Goal: Communication & Community: Answer question/provide support

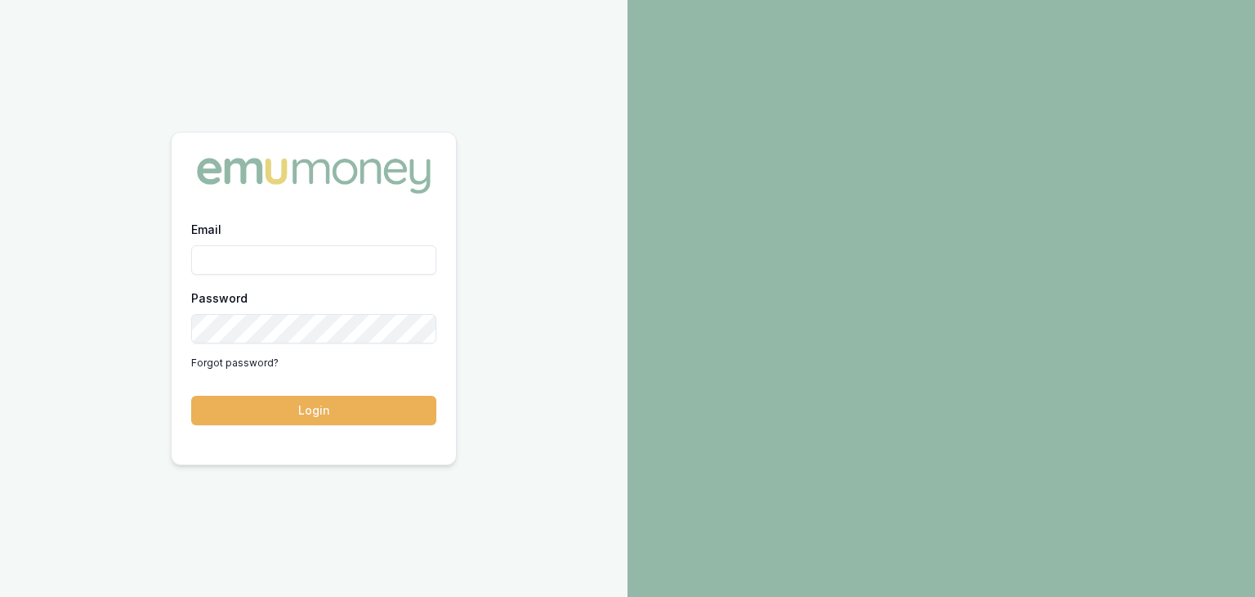
click at [222, 256] on input "Email" at bounding box center [313, 259] width 245 height 29
type input "[EMAIL_ADDRESS][PERSON_NAME][DOMAIN_NAME]"
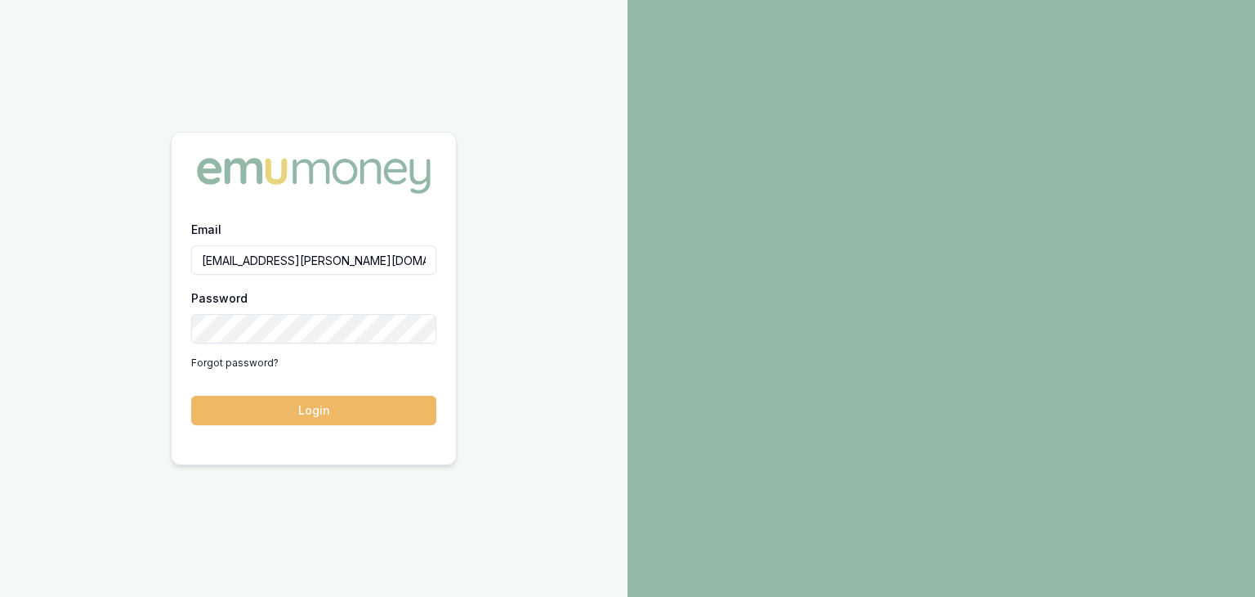
click at [352, 412] on button "Login" at bounding box center [313, 410] width 245 height 29
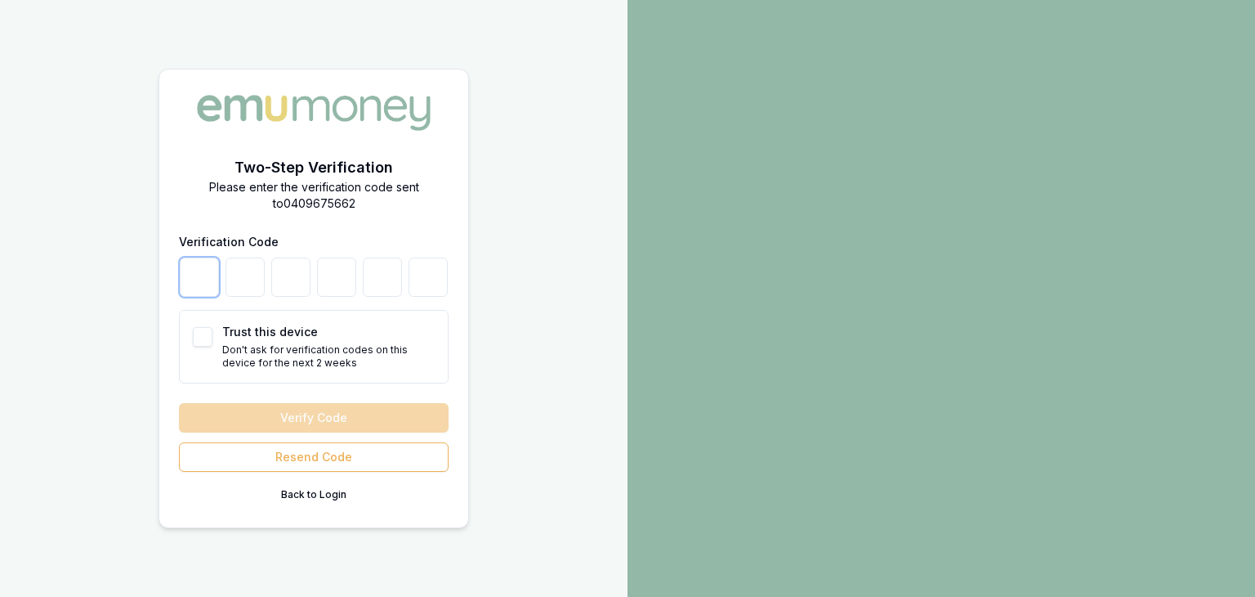
click at [190, 282] on input "number" at bounding box center [199, 276] width 39 height 39
type input "6"
type input "8"
type input "6"
type input "4"
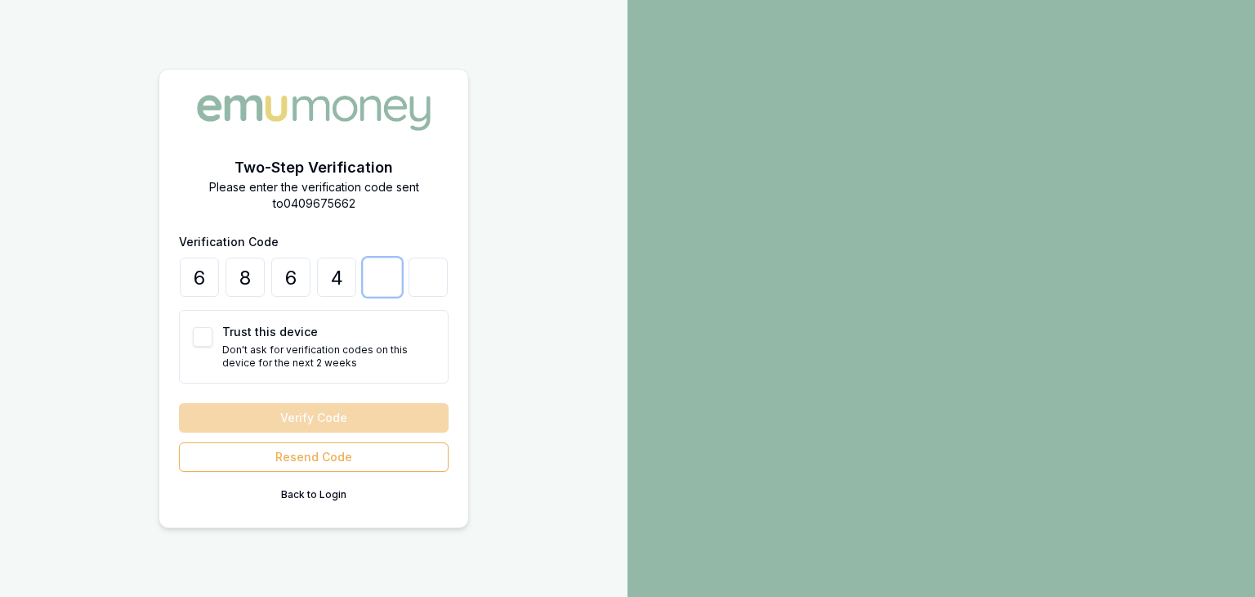
type input "2"
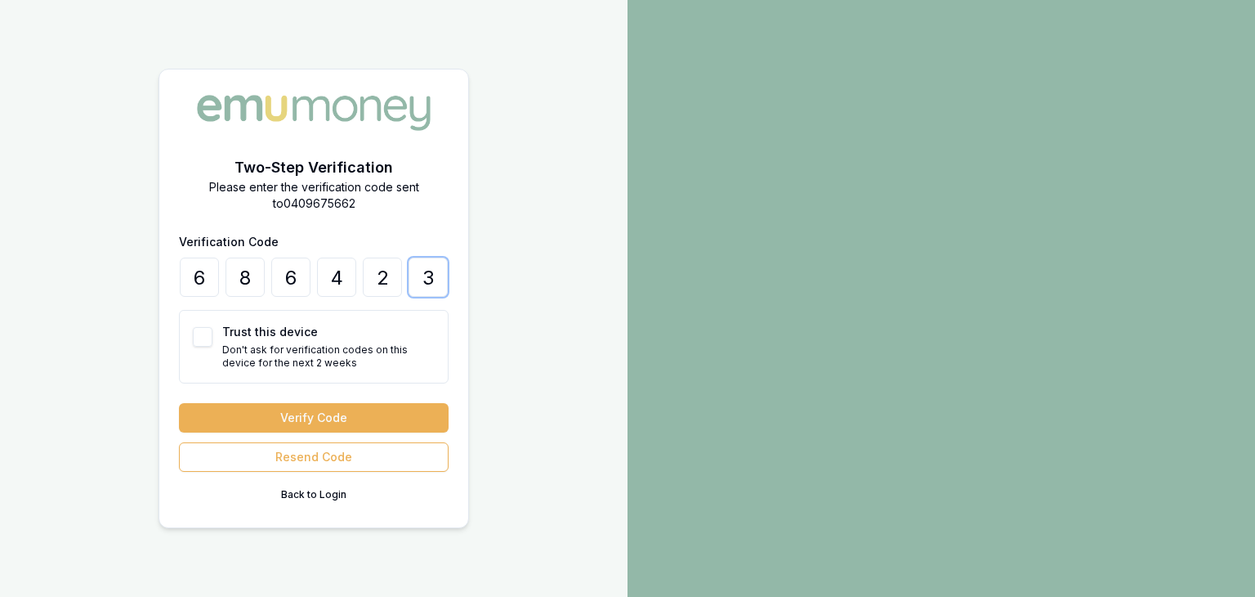
type input "3"
click at [195, 339] on button "Trust this device" at bounding box center [203, 337] width 20 height 20
checkbox input "true"
click at [314, 416] on button "Verify Code" at bounding box center [314, 417] width 270 height 29
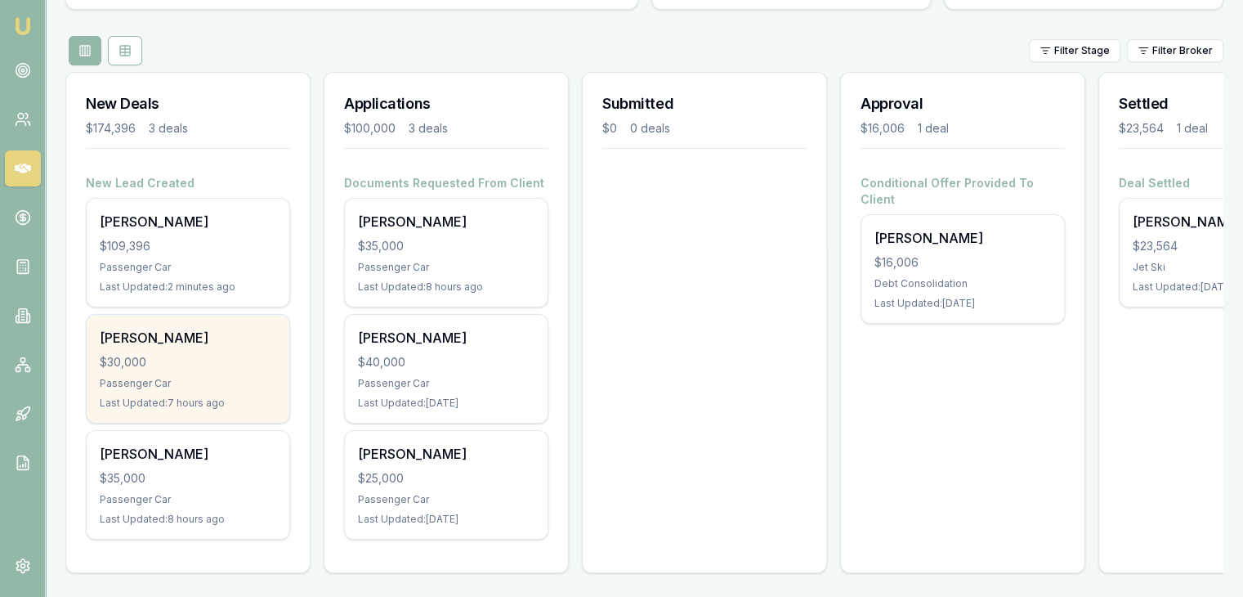
scroll to position [181, 0]
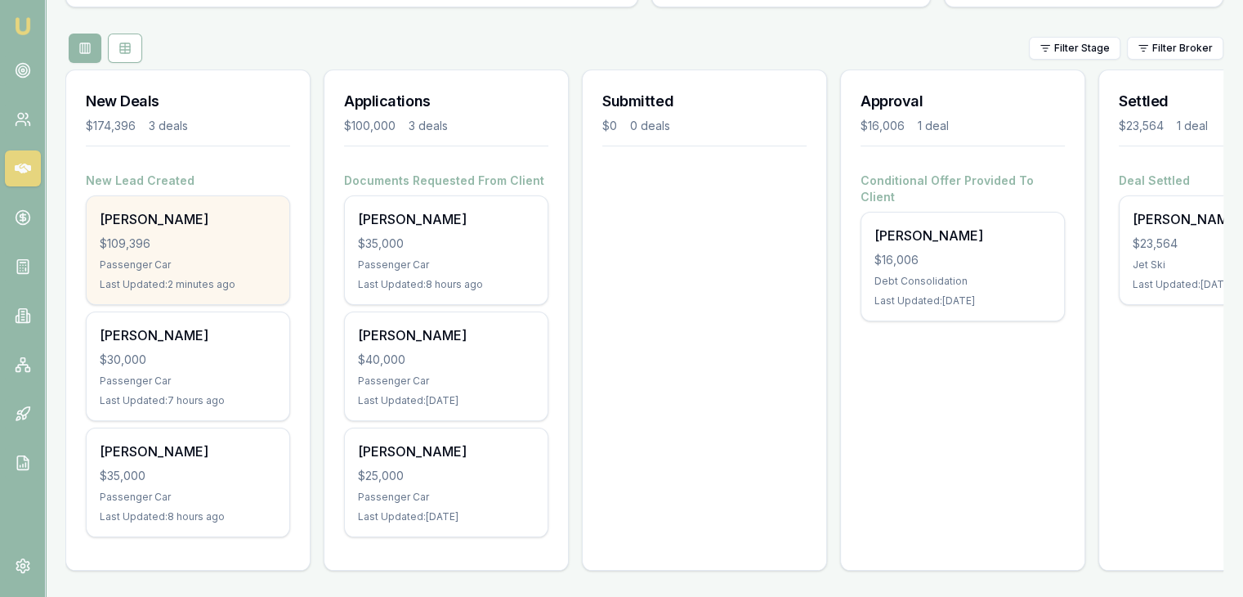
click at [160, 235] on div "$109,396" at bounding box center [188, 243] width 177 height 16
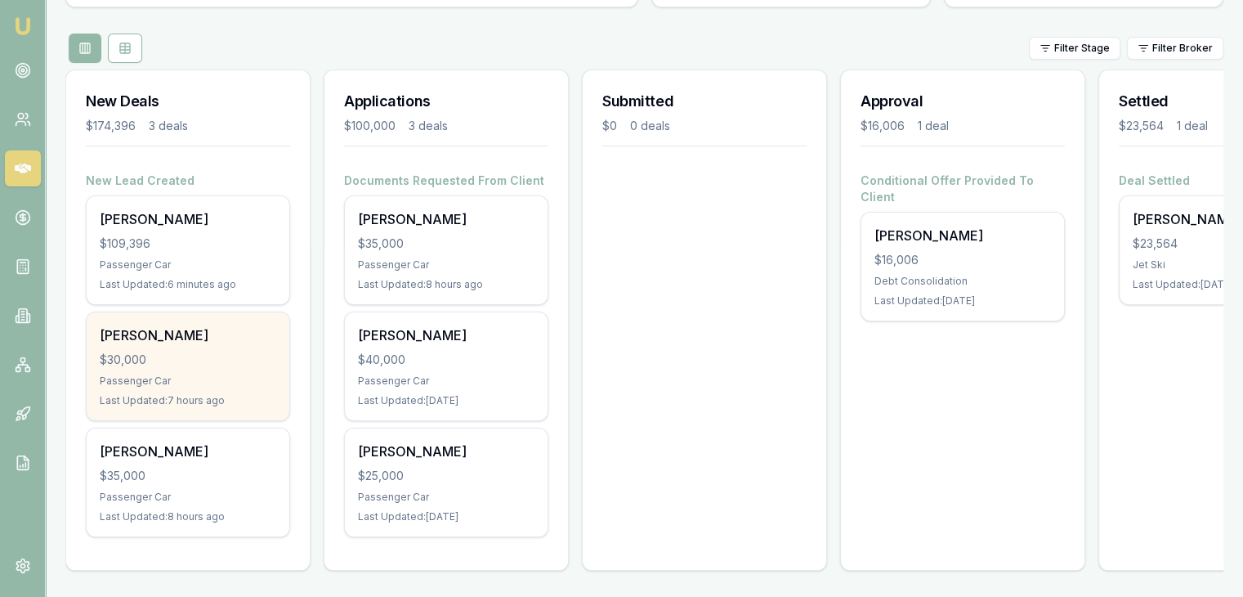
click at [188, 358] on div "Rene Bundal $30,000 Passenger Car Last Updated: 7 hours ago" at bounding box center [188, 366] width 203 height 108
click at [130, 356] on div "Rene Bundal $30,000 Passenger Car Last Updated: 7 hours ago" at bounding box center [188, 366] width 203 height 108
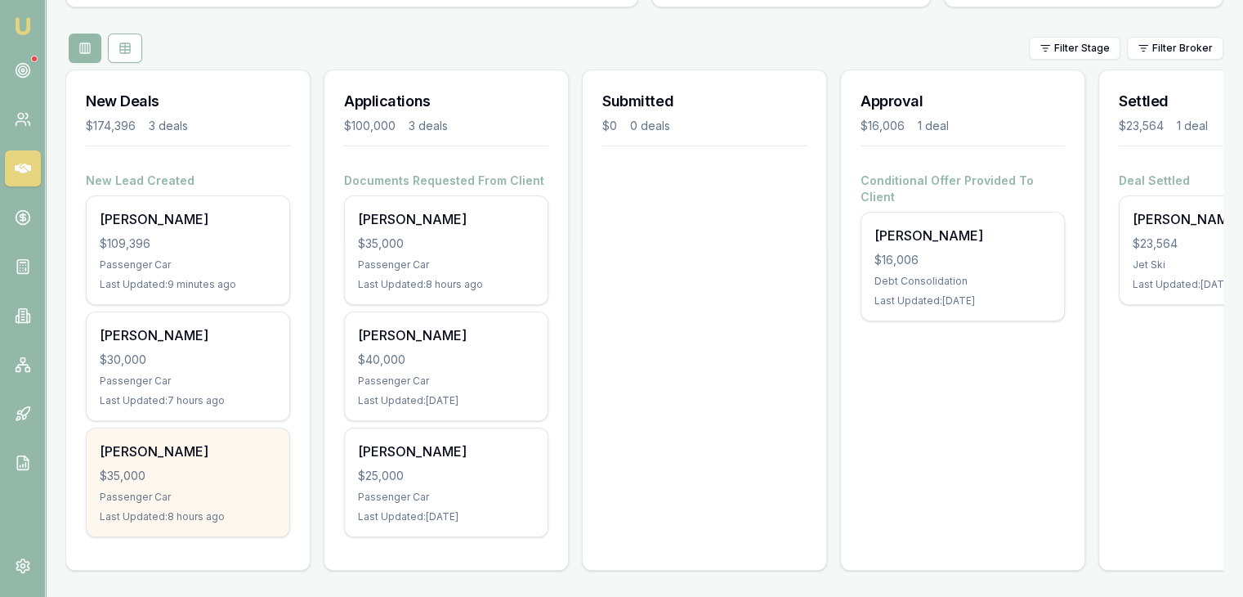
click at [123, 468] on div "$35,000" at bounding box center [188, 476] width 177 height 16
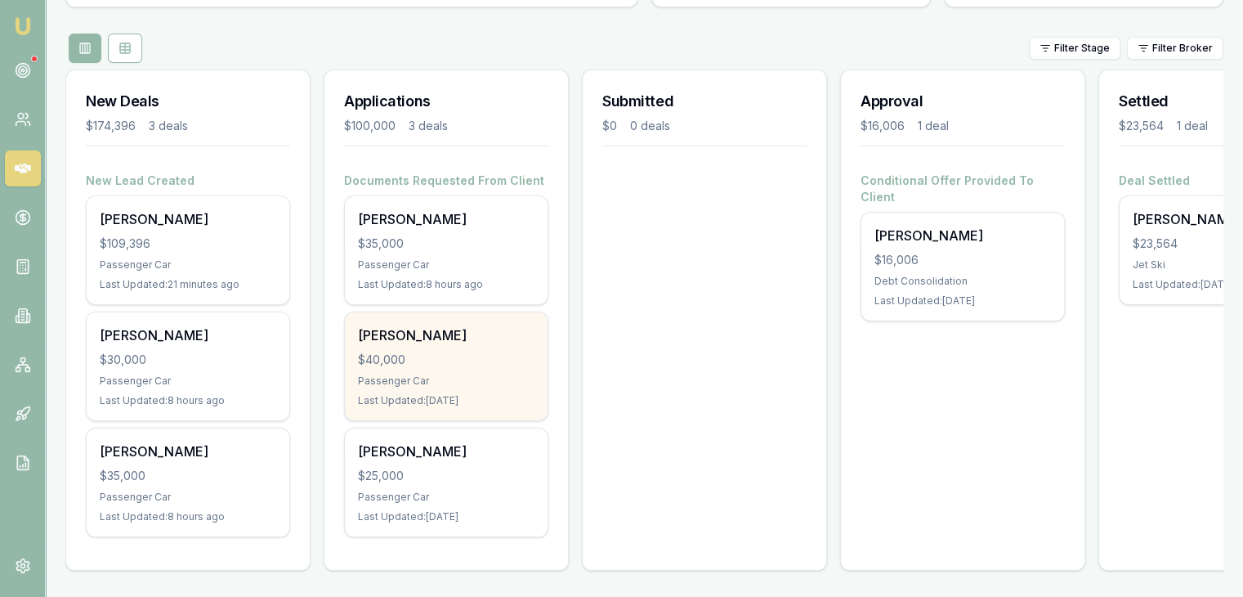
click at [438, 374] on div "Passenger Car" at bounding box center [446, 380] width 177 height 13
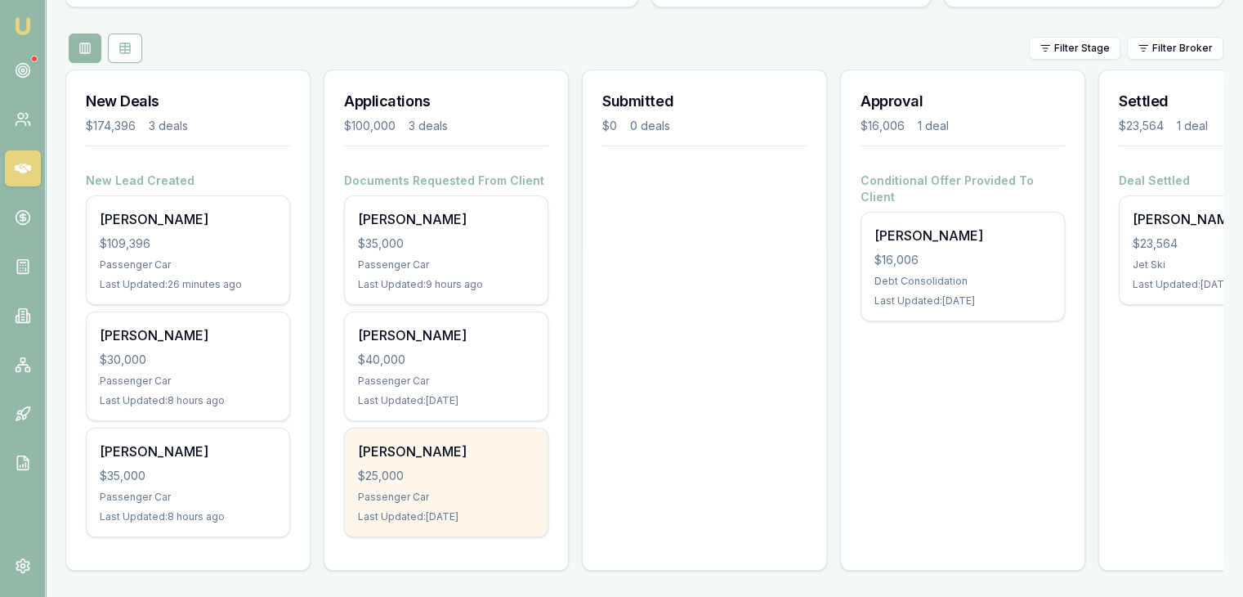
click at [396, 468] on div "$25,000" at bounding box center [446, 476] width 177 height 16
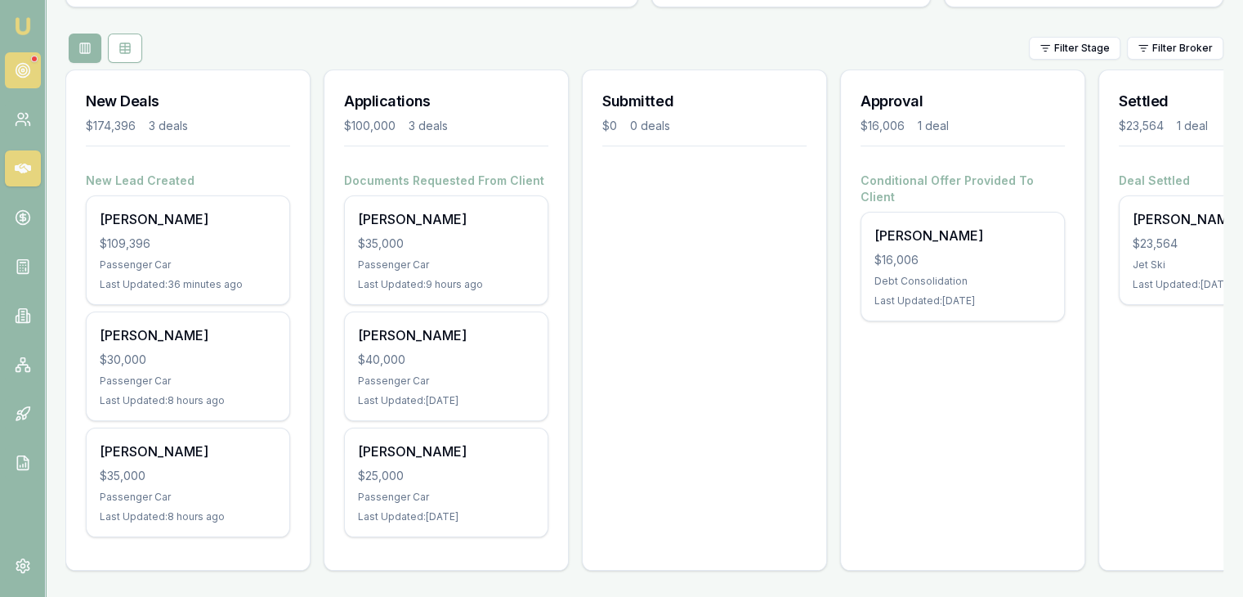
click at [22, 62] on icon at bounding box center [23, 70] width 16 height 16
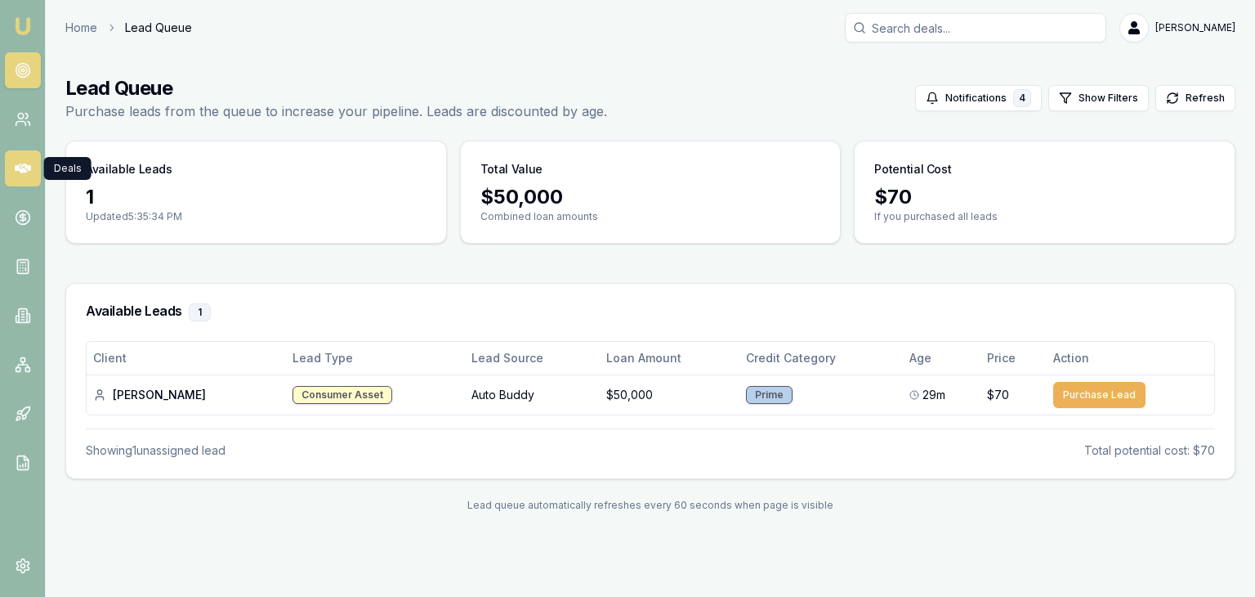
click at [18, 169] on icon at bounding box center [23, 168] width 16 height 10
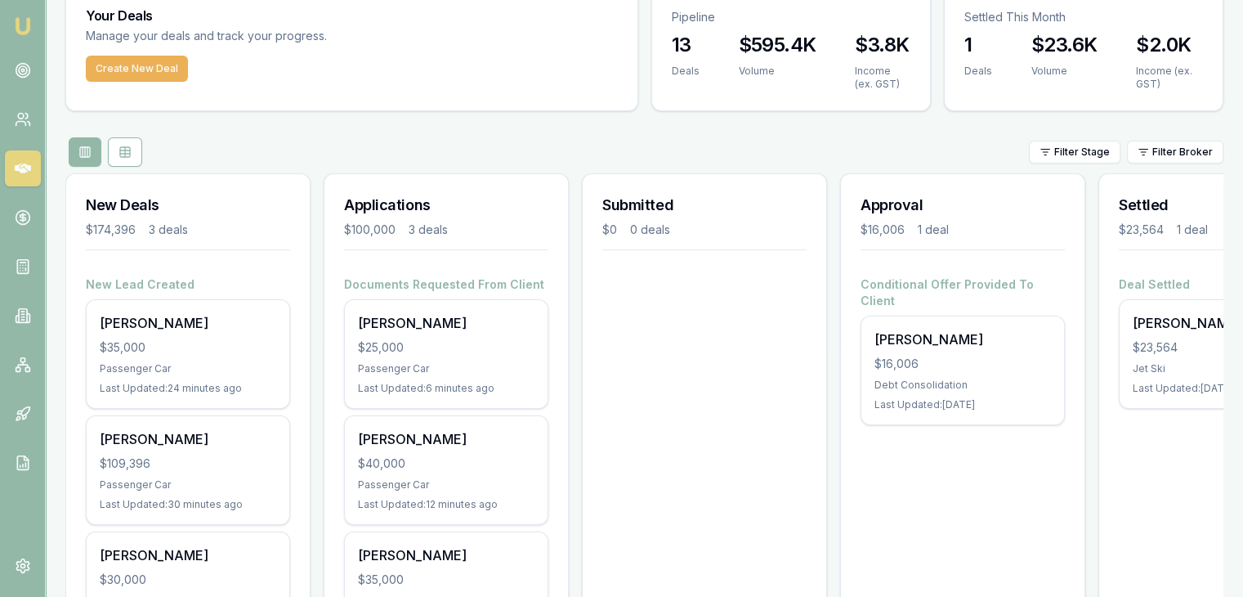
scroll to position [181, 0]
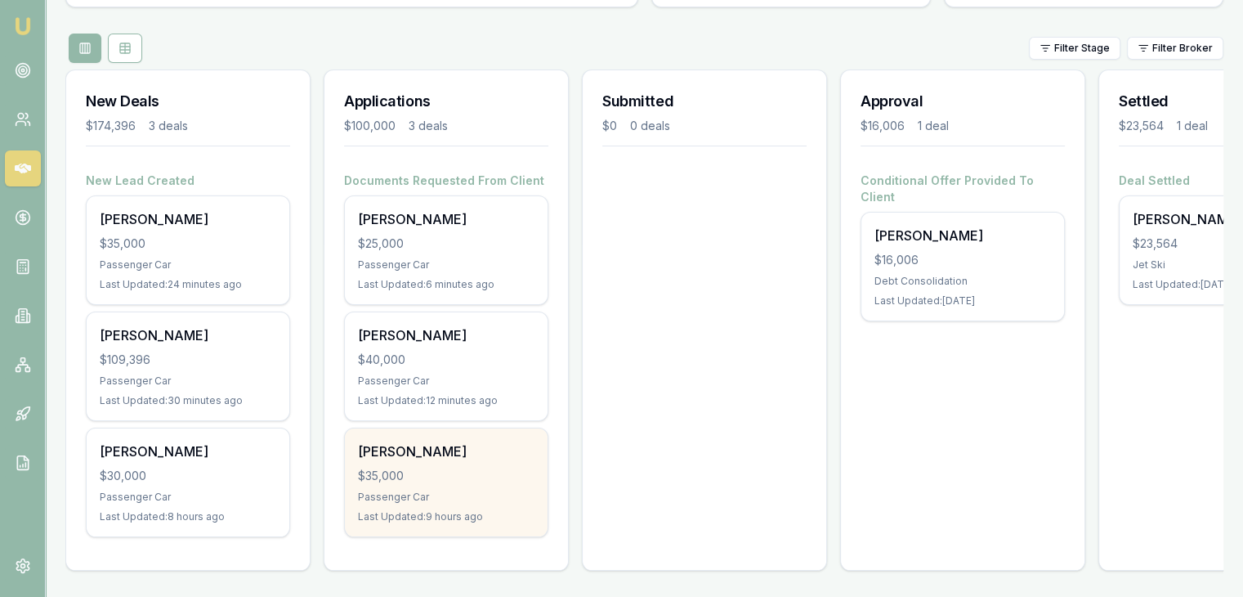
click at [436, 451] on div "Ermias Habtamu $35,000 Passenger Car Last Updated: 9 hours ago" at bounding box center [446, 482] width 203 height 108
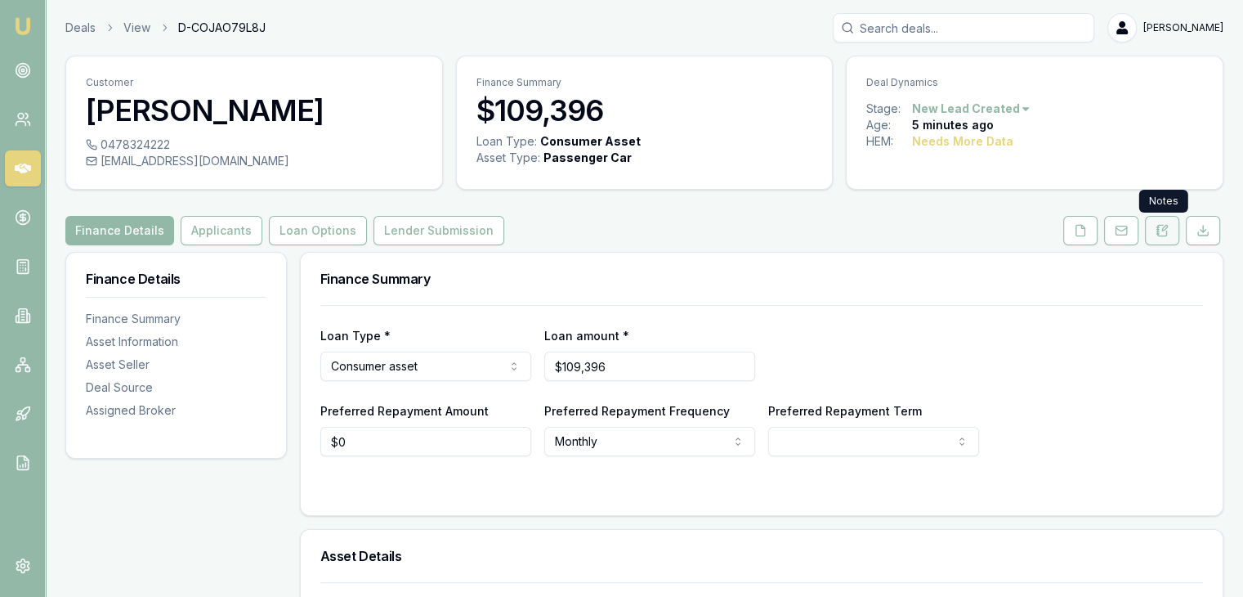
click at [1161, 229] on icon at bounding box center [1162, 230] width 13 height 13
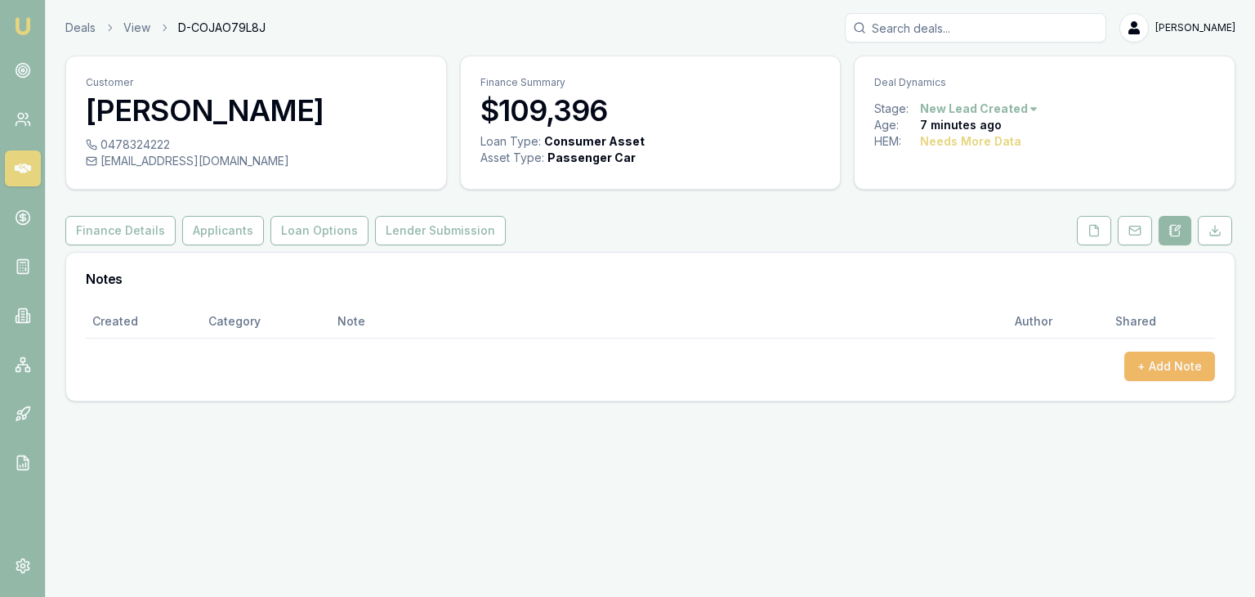
click at [1148, 369] on button "+ Add Note" at bounding box center [1170, 365] width 91 height 29
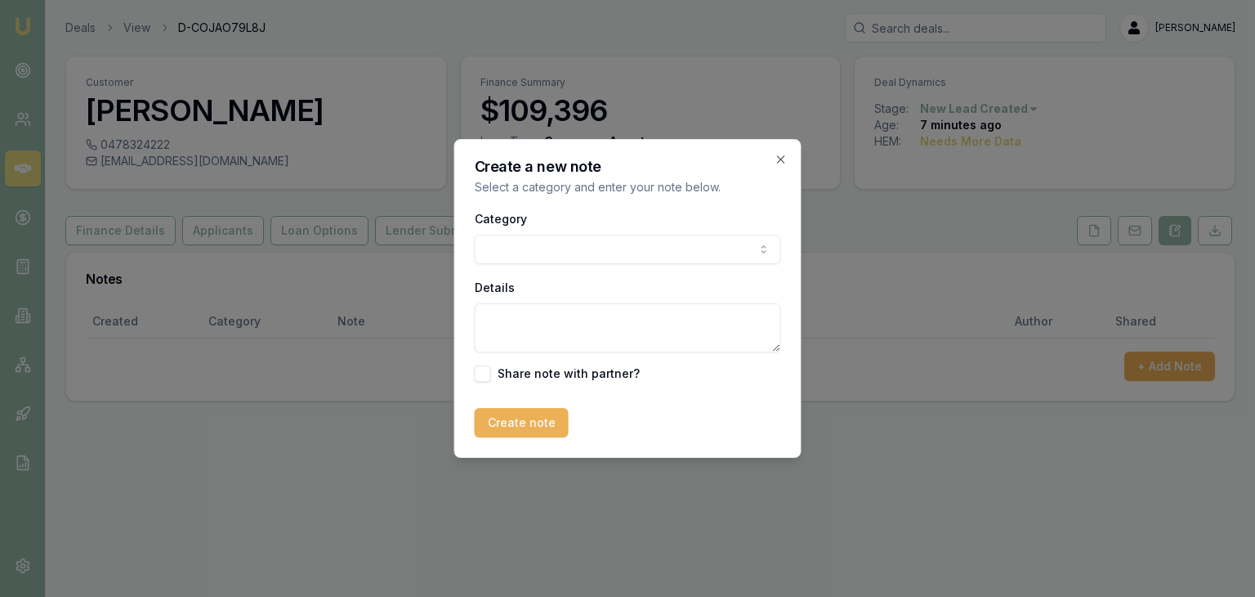
click at [525, 250] on body "Emu Broker Deals View D-COJAO79L8J Baron Ketterman Toggle Menu Customer Julian …" at bounding box center [627, 298] width 1255 height 597
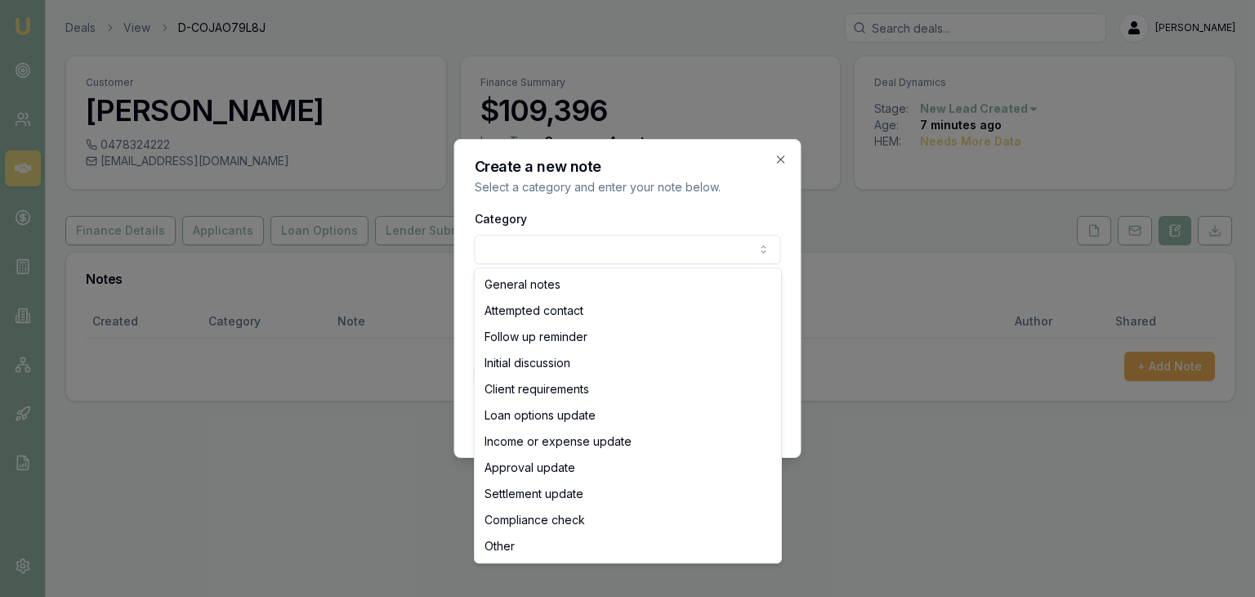
select select "ATTEMPTED_CONTACT"
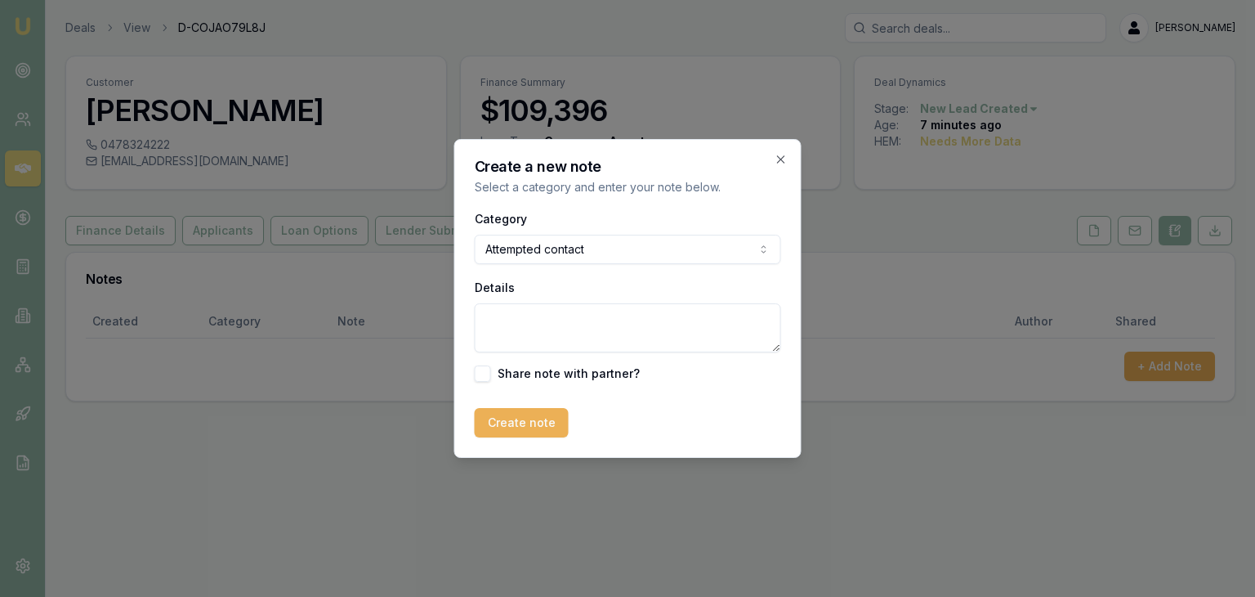
click at [517, 293] on div "Details" at bounding box center [628, 314] width 307 height 75
click at [513, 311] on textarea "Details" at bounding box center [628, 327] width 307 height 49
type textarea "Sent SMS"
click at [513, 432] on button "Create note" at bounding box center [522, 422] width 94 height 29
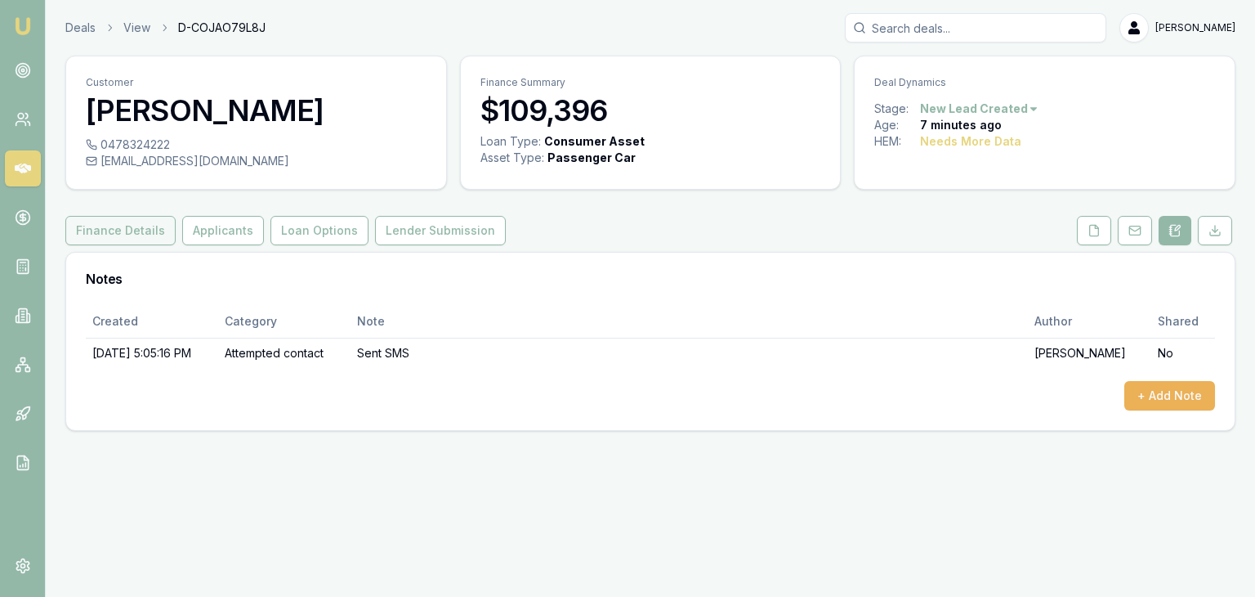
click at [99, 238] on button "Finance Details" at bounding box center [120, 230] width 110 height 29
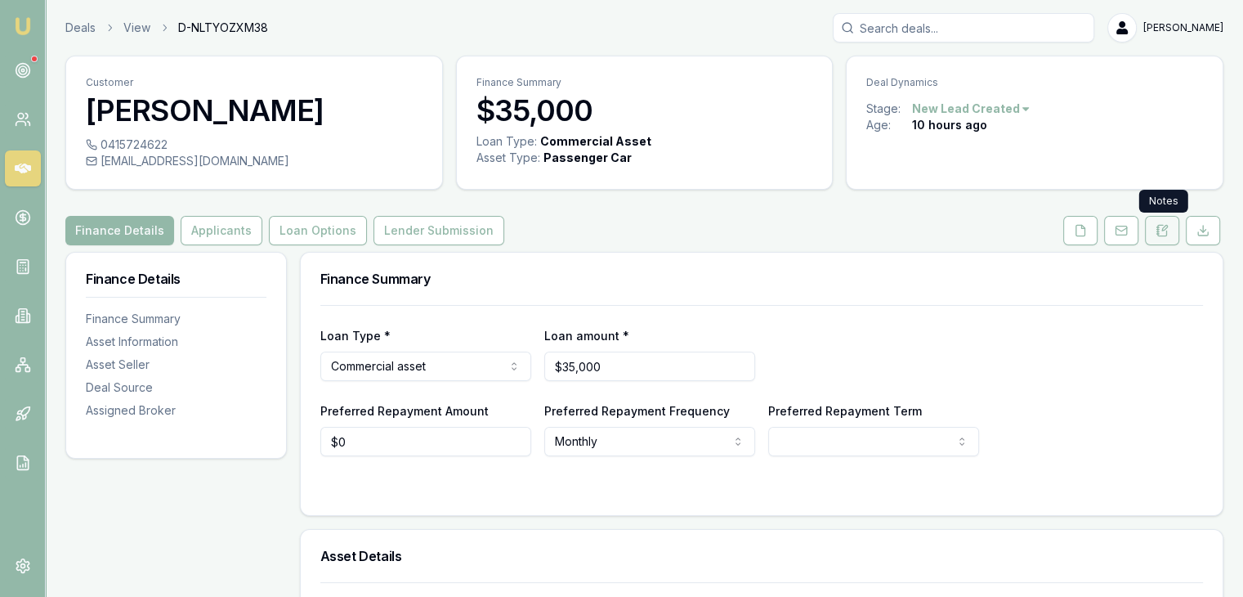
click at [1164, 226] on icon at bounding box center [1164, 228] width 5 height 5
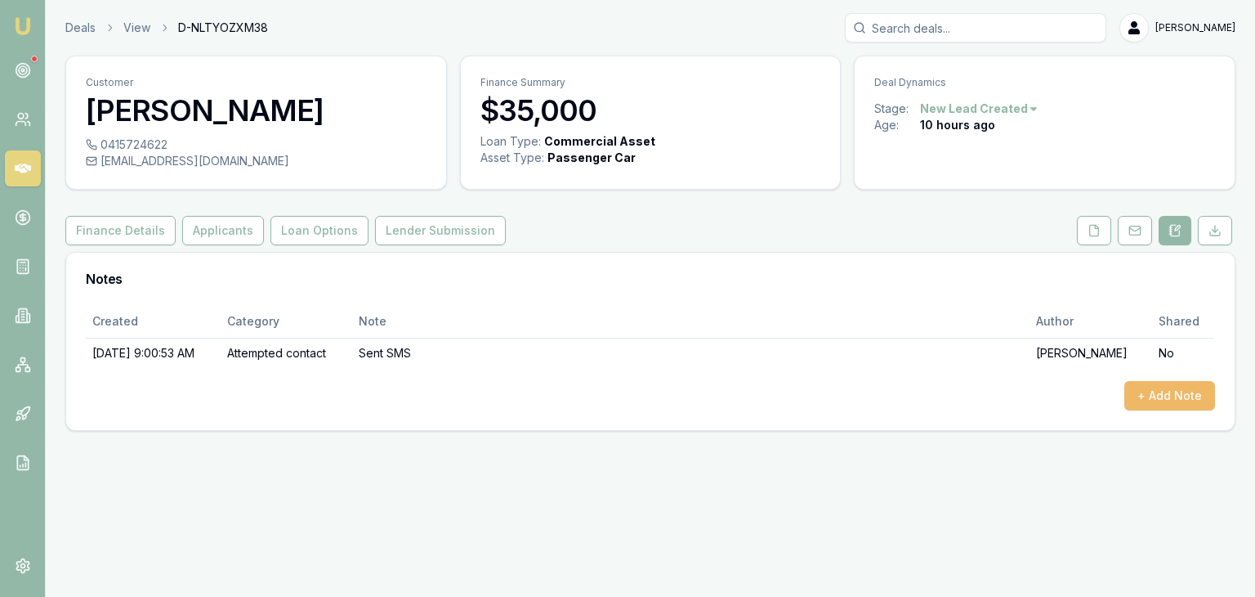
click at [1157, 395] on button "+ Add Note" at bounding box center [1170, 395] width 91 height 29
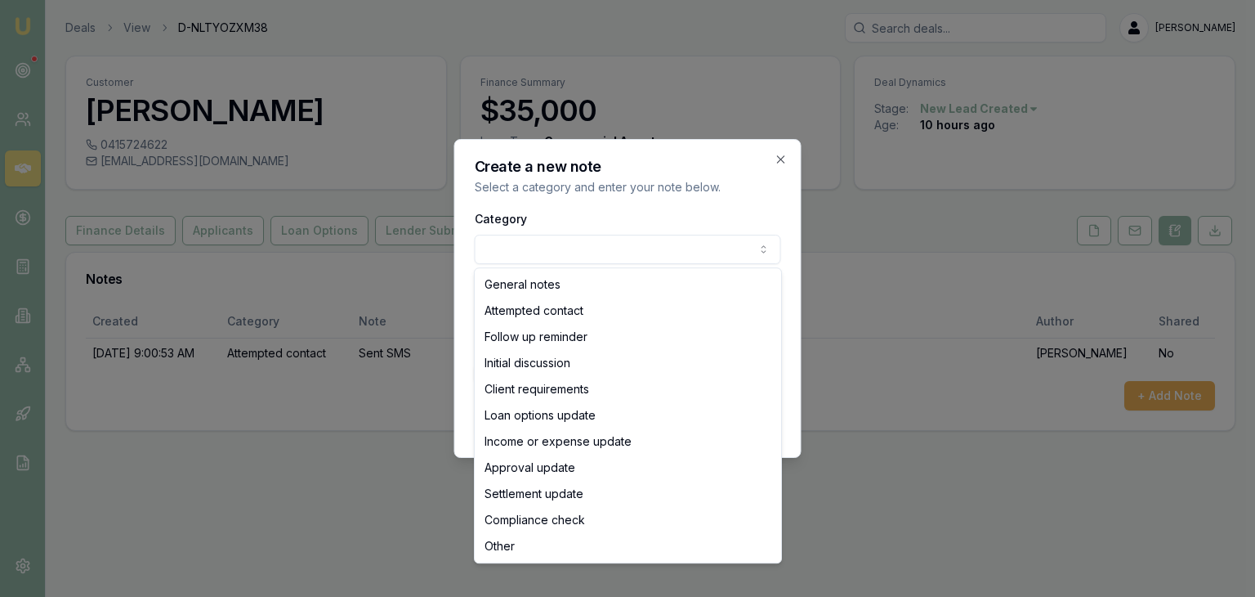
click at [561, 248] on body "Emu Broker Deals View D-NLTYOZXM38 Baron Ketterman Toggle Menu Customer Nichola…" at bounding box center [627, 298] width 1255 height 597
select select "ATTEMPTED_CONTACT"
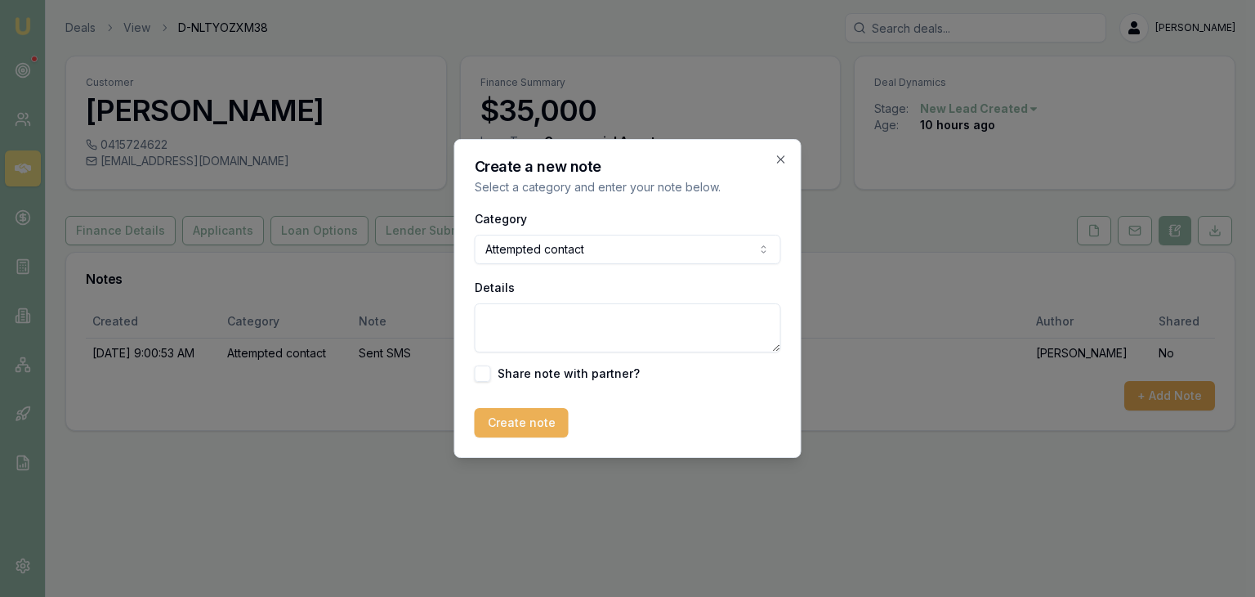
click at [530, 324] on textarea "Details" at bounding box center [628, 327] width 307 height 49
type textarea "Went to MB"
click at [503, 423] on button "Create note" at bounding box center [522, 422] width 94 height 29
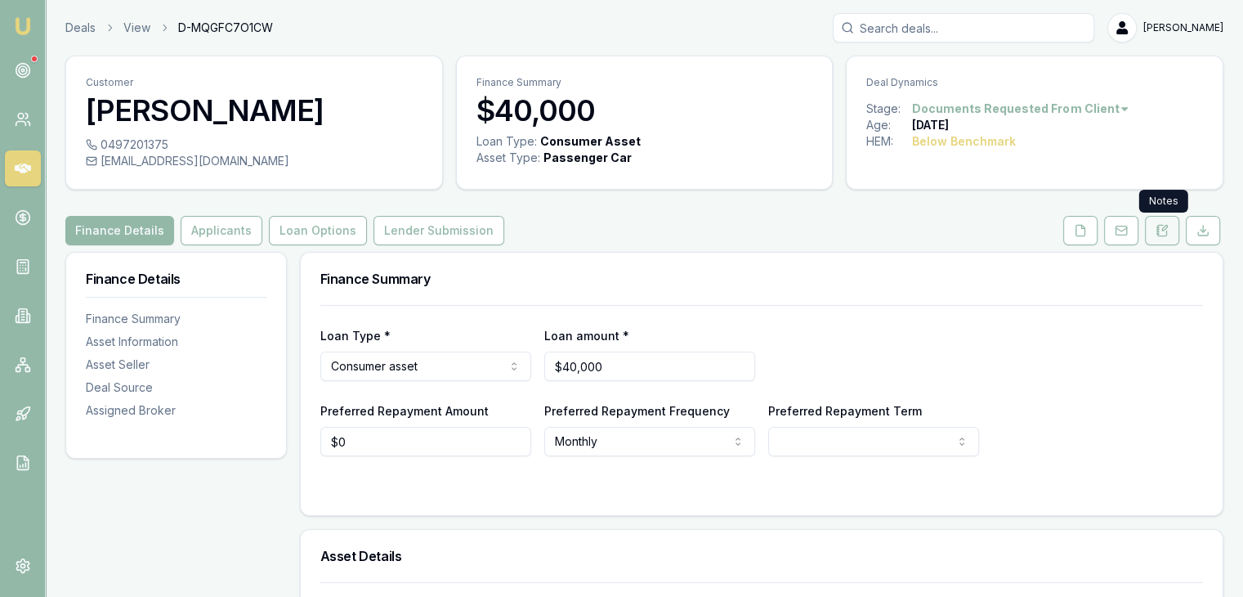
click at [1163, 230] on icon at bounding box center [1164, 228] width 5 height 5
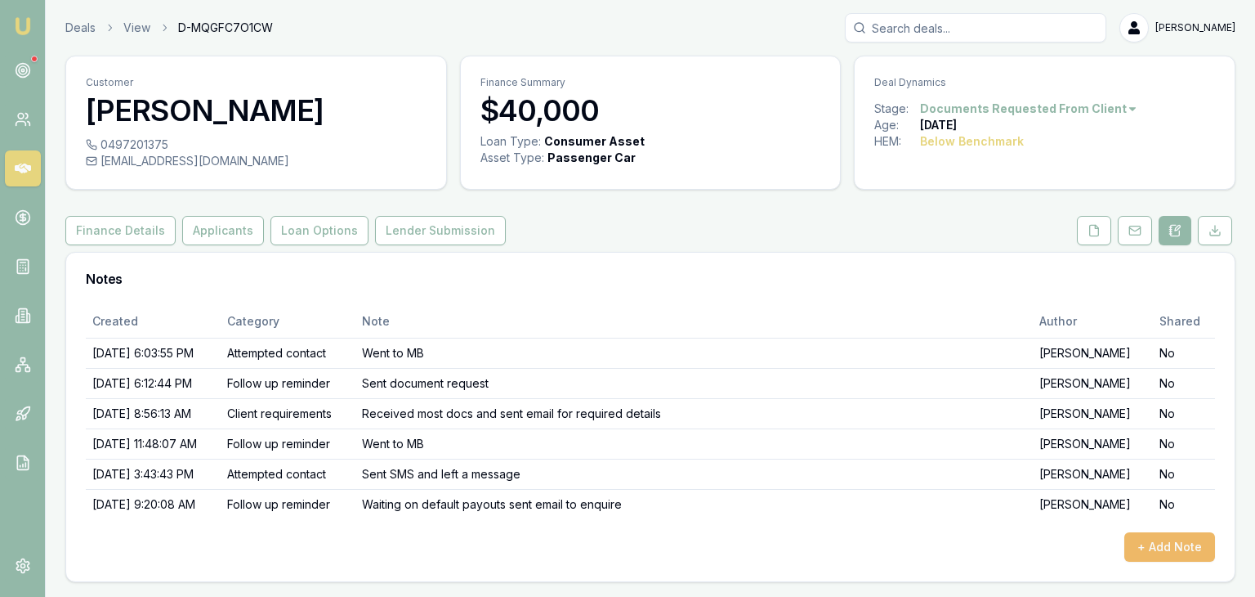
click at [1159, 547] on button "+ Add Note" at bounding box center [1170, 546] width 91 height 29
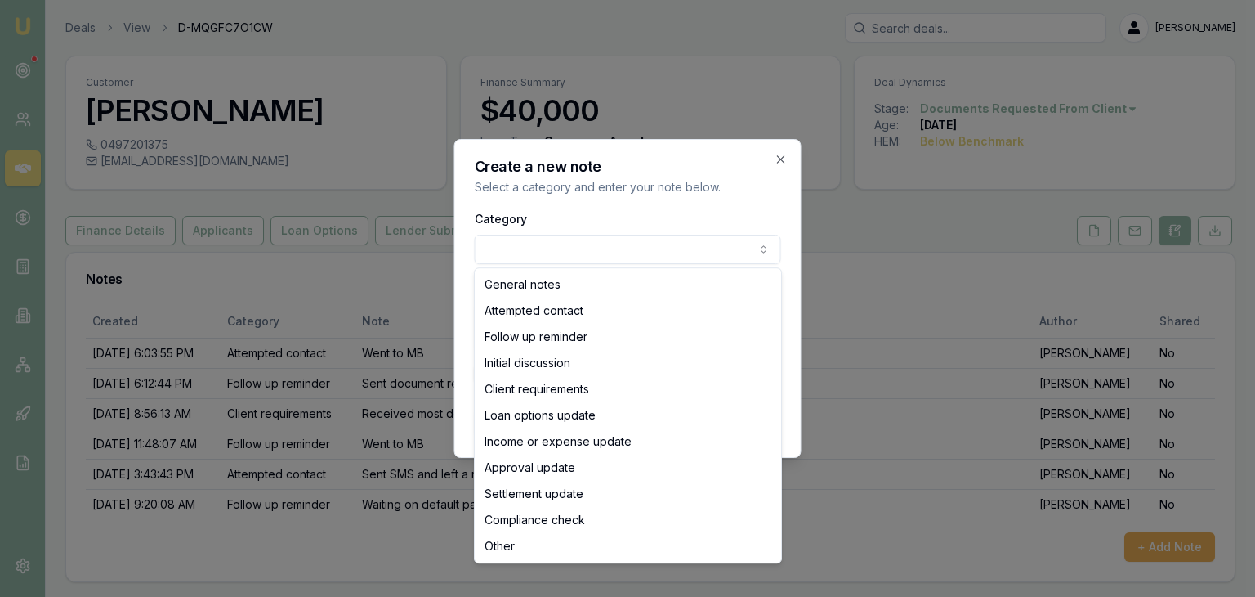
click at [665, 256] on body "Emu Broker Deals View D-MQGFC7O1CW [PERSON_NAME] Toggle Menu Customer [PERSON_N…" at bounding box center [627, 298] width 1255 height 597
select select "CLIENT_REQUIREMENTS"
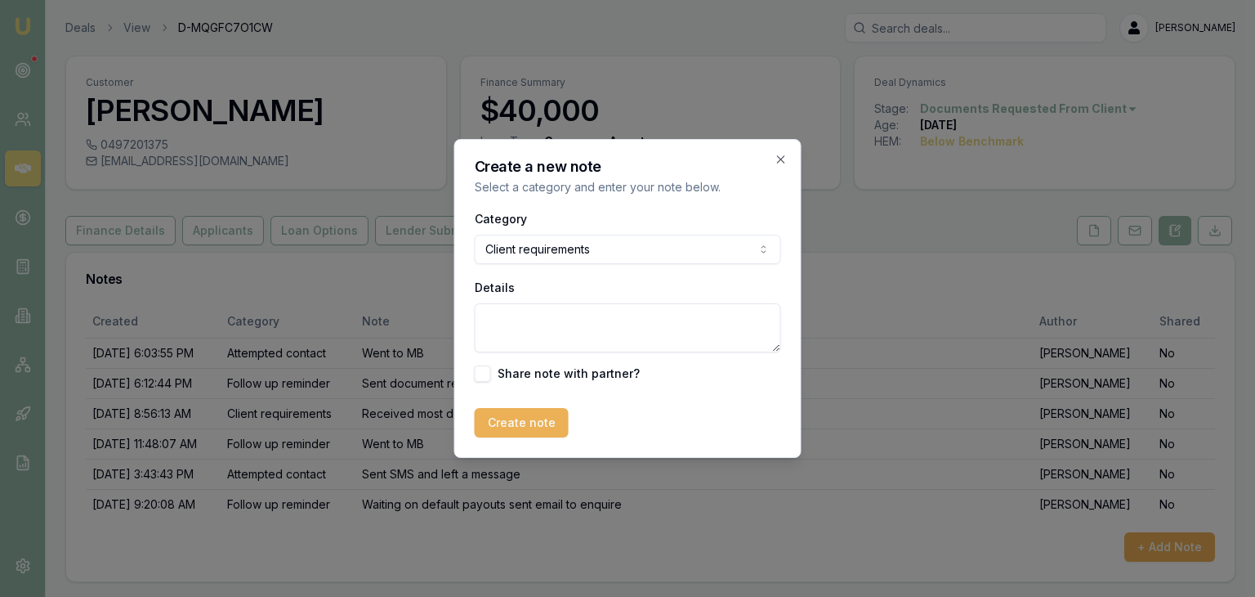
click at [500, 308] on textarea "Details" at bounding box center [628, 327] width 307 height 49
type textarea "Left a message"
click at [511, 429] on button "Create note" at bounding box center [522, 422] width 94 height 29
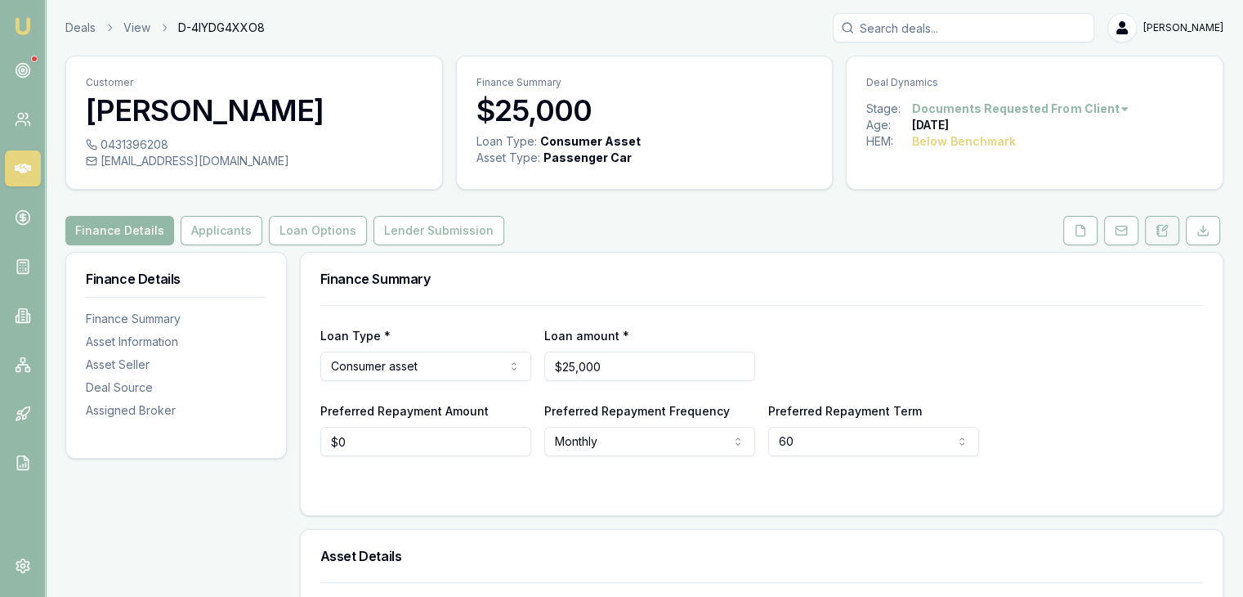
click at [1165, 226] on icon at bounding box center [1164, 228] width 5 height 5
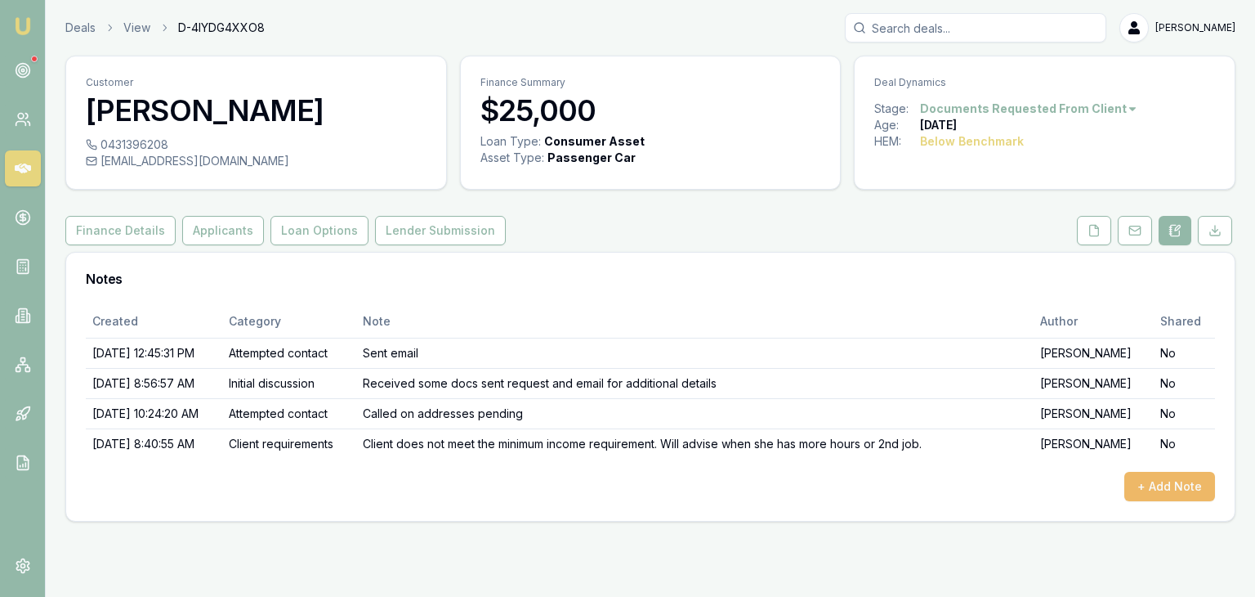
click at [1152, 486] on button "+ Add Note" at bounding box center [1170, 486] width 91 height 29
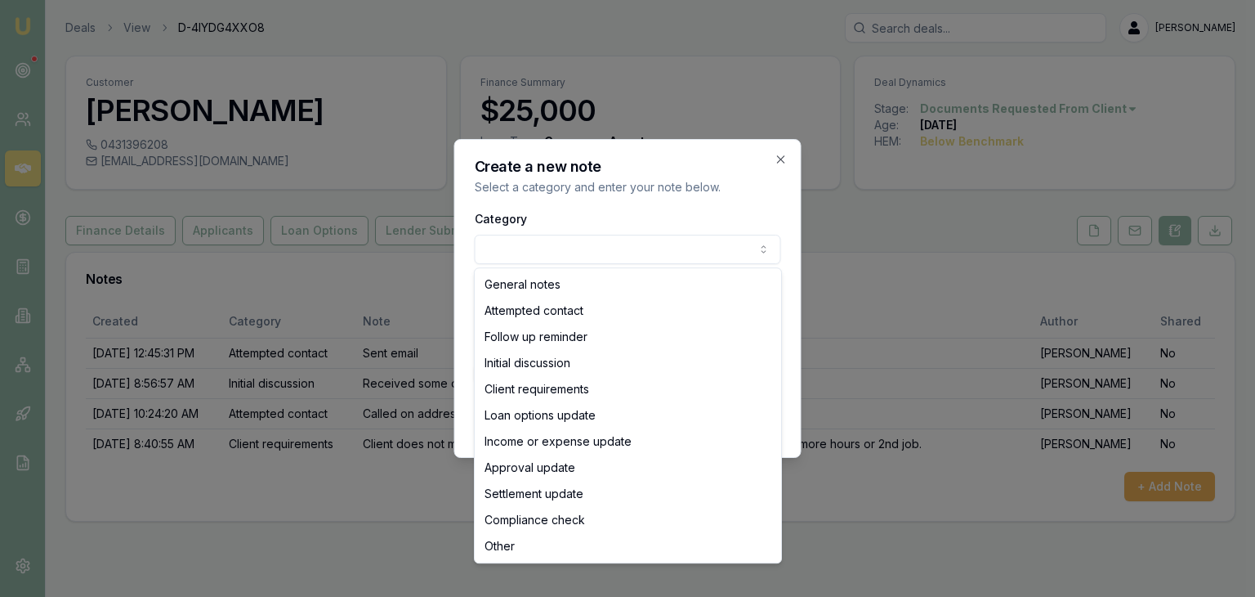
click at [507, 249] on body "Emu Broker Deals View D-4IYDG4XXO8 [PERSON_NAME] Toggle Menu Customer [PERSON_N…" at bounding box center [627, 298] width 1255 height 597
select select "ATTEMPTED_CONTACT"
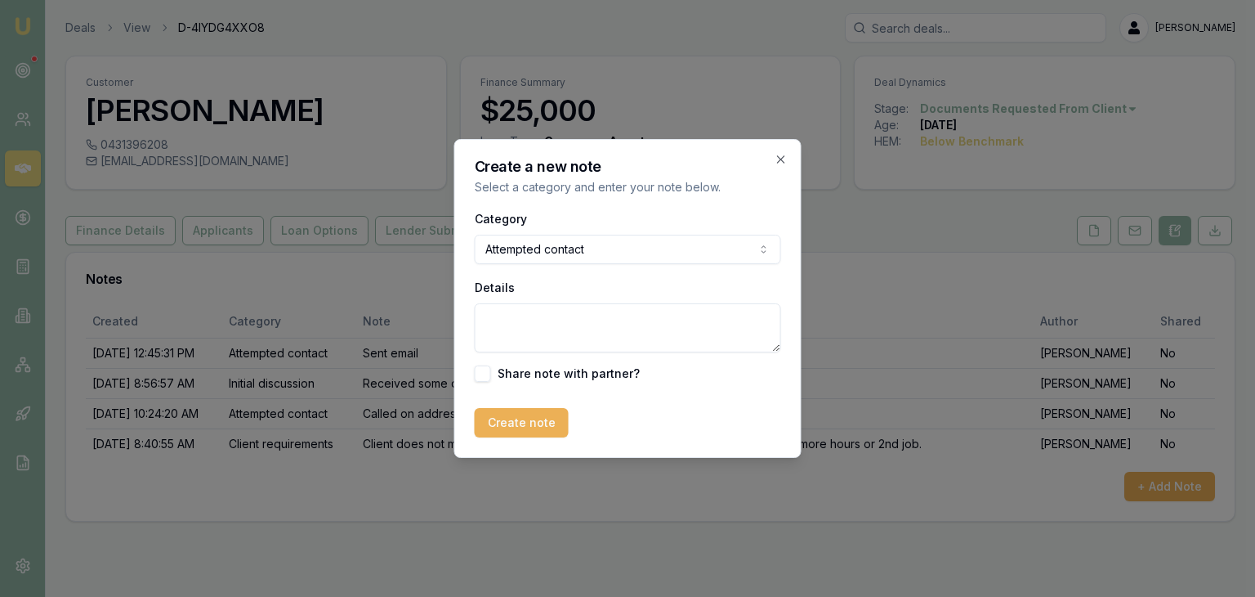
click at [496, 315] on textarea "Details" at bounding box center [628, 327] width 307 height 49
type textarea "Sent SMS"
click at [511, 426] on button "Create note" at bounding box center [522, 422] width 94 height 29
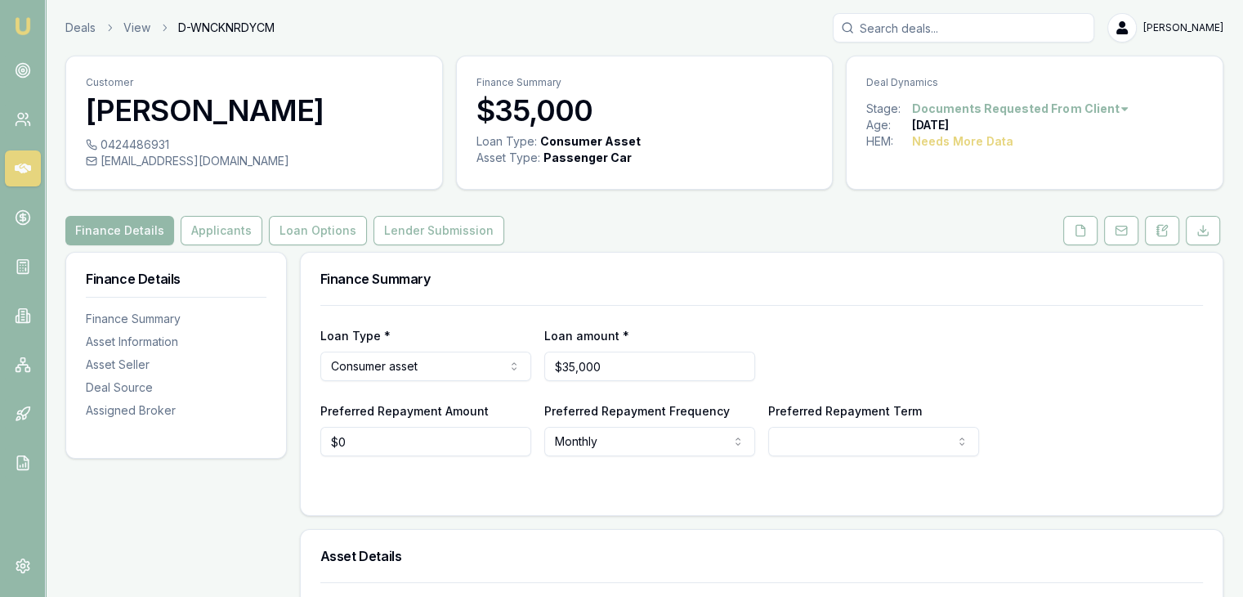
click at [1112, 108] on html "Emu Broker Deals View D-WNCKNRDYCM [PERSON_NAME] Toggle Menu Customer [PERSON_N…" at bounding box center [621, 298] width 1243 height 597
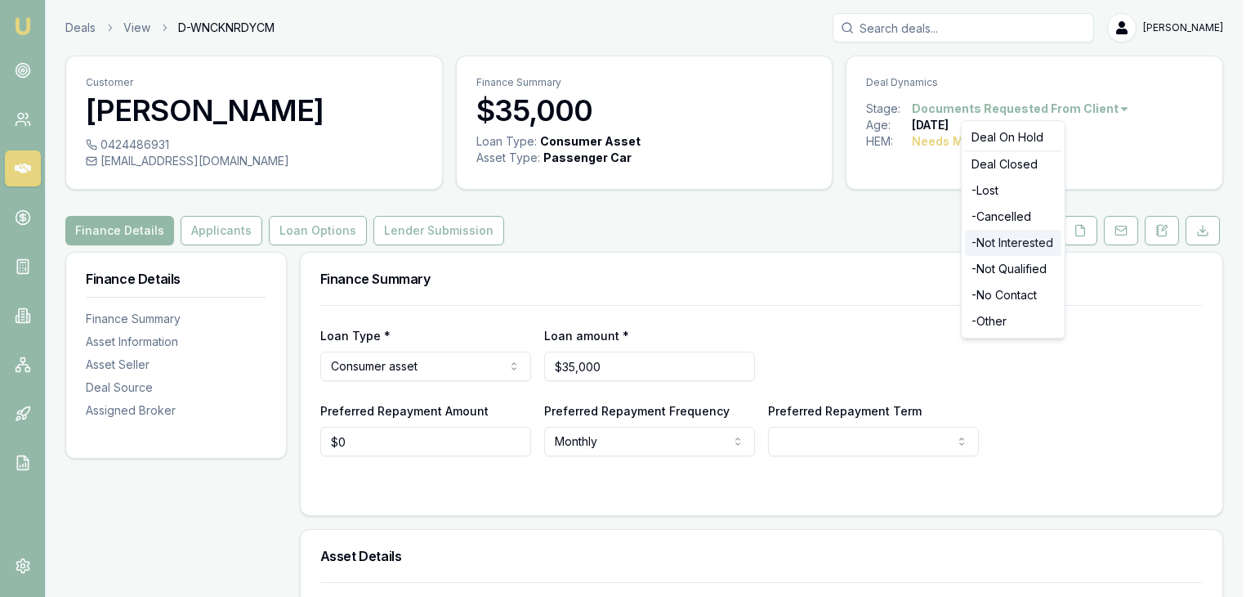
click at [1014, 242] on div "- Not Interested" at bounding box center [1013, 243] width 96 height 26
